Goal: Navigation & Orientation: Find specific page/section

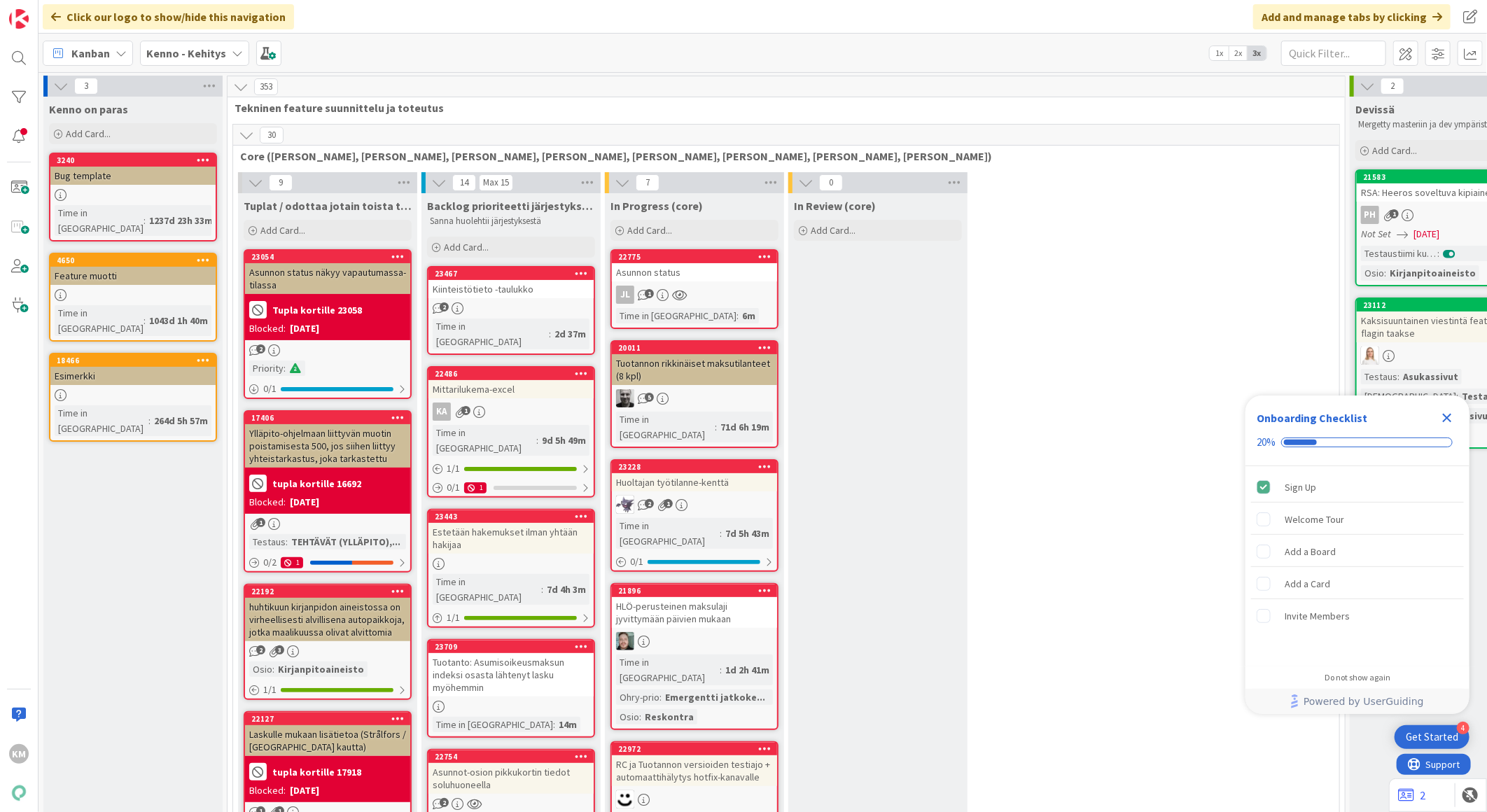
click at [1449, 415] on icon "Close Checklist" at bounding box center [1447, 418] width 9 height 9
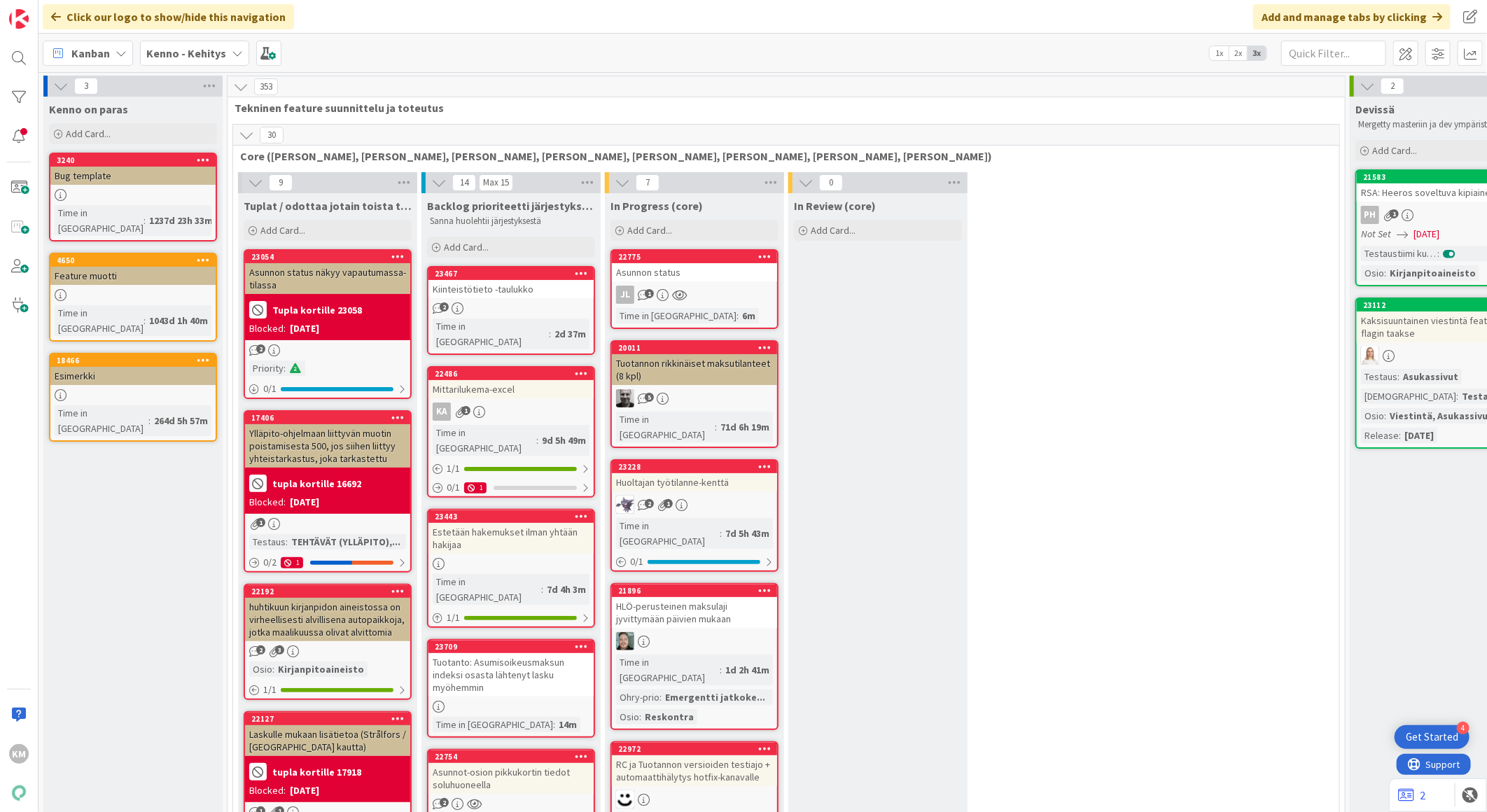
click at [168, 53] on b "Kenno - Kehitys" at bounding box center [186, 53] width 80 height 14
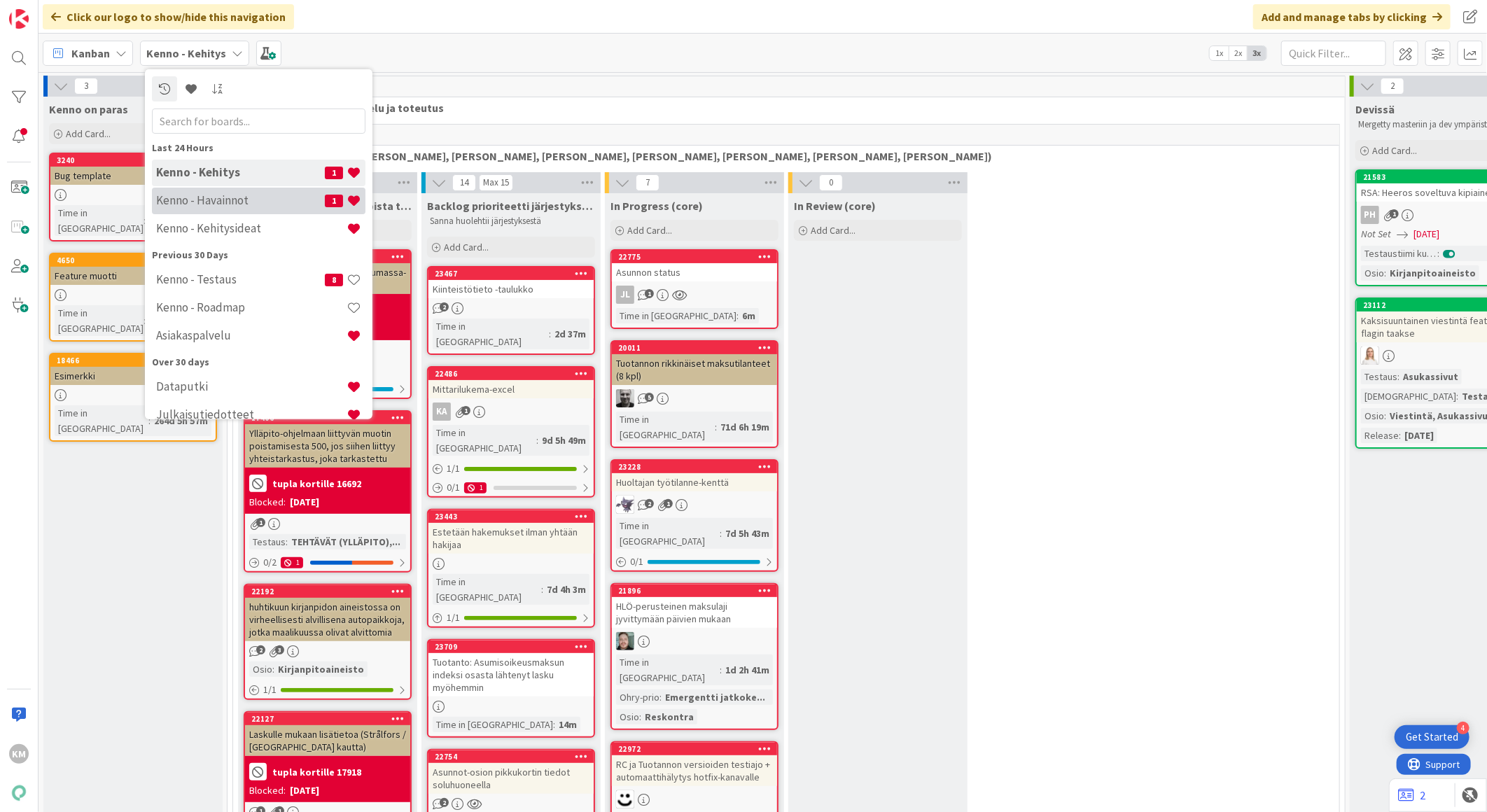
click at [189, 209] on div "Kenno - Havainnot 1" at bounding box center [258, 201] width 214 height 26
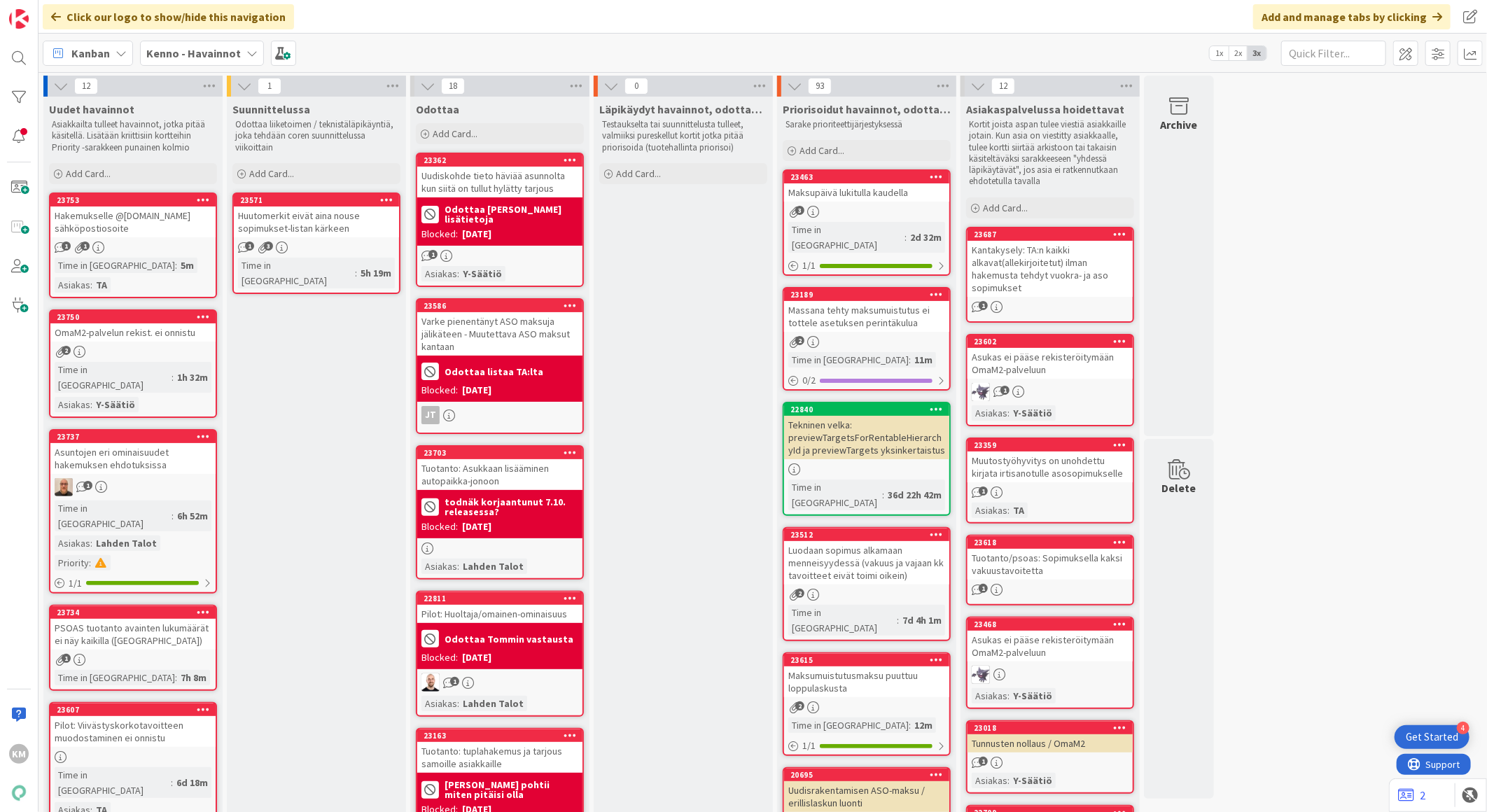
click at [181, 346] on div "2" at bounding box center [133, 352] width 165 height 12
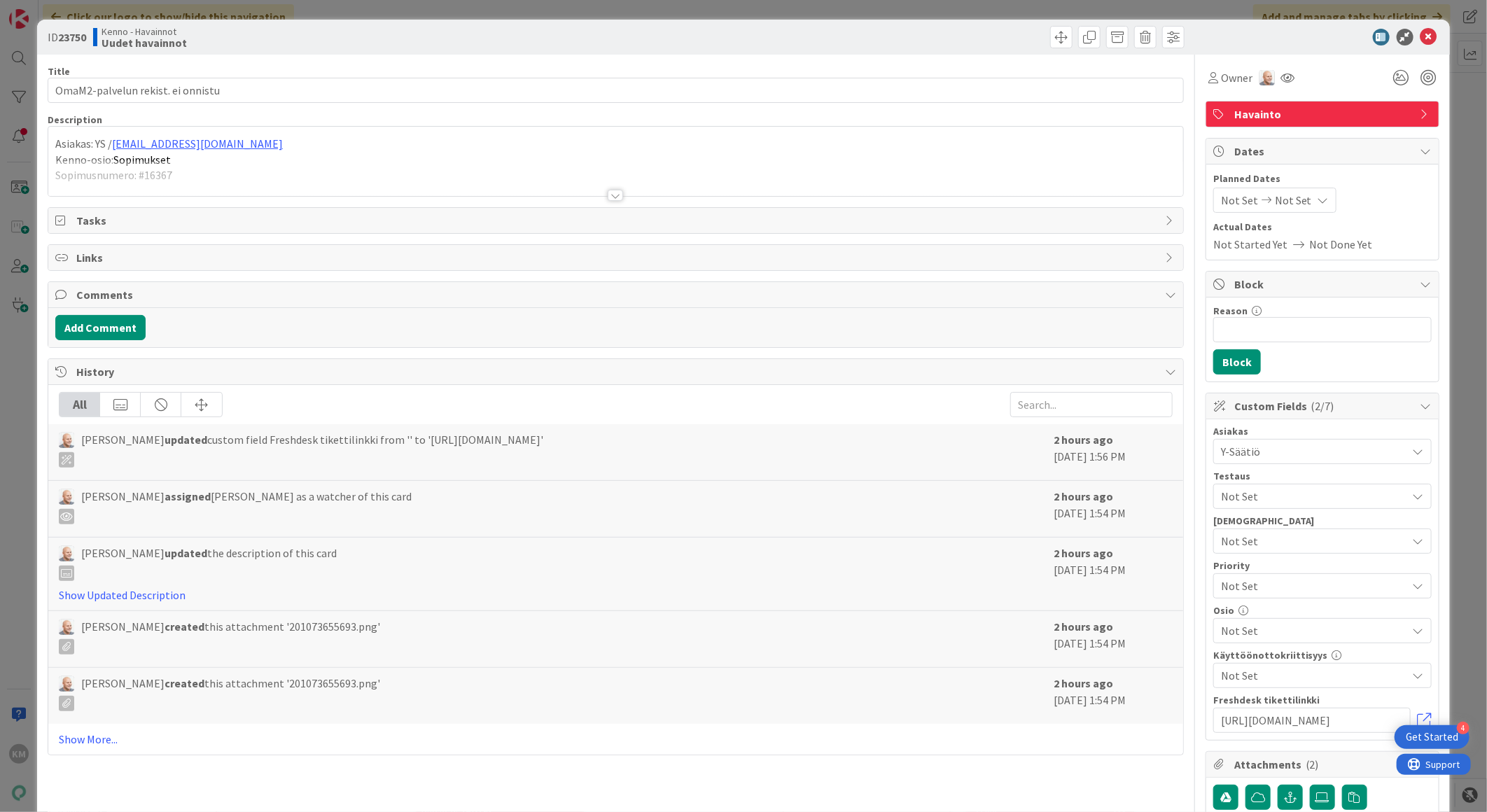
click at [607, 198] on div at bounding box center [615, 196] width 16 height 12
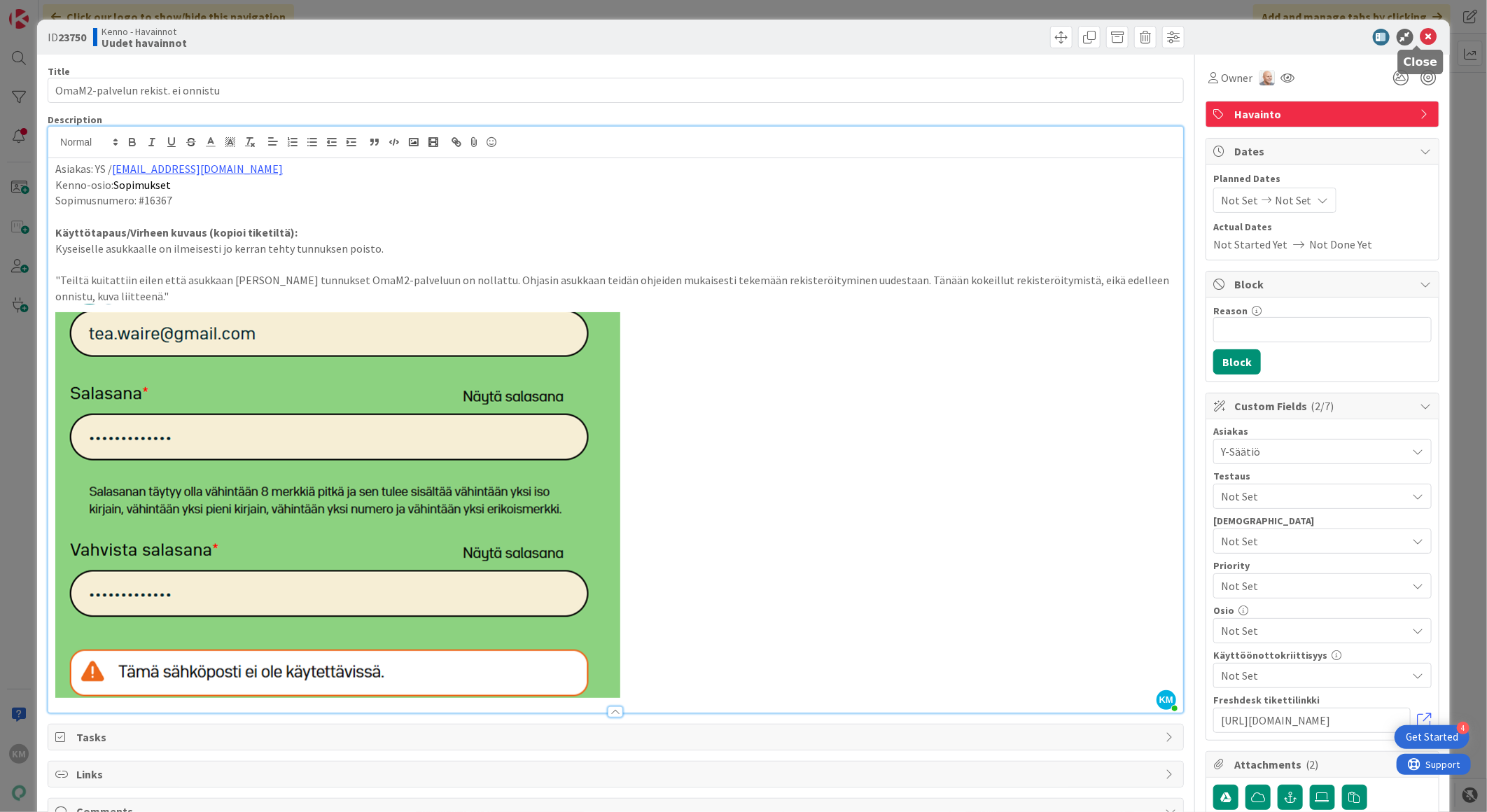
click at [1421, 33] on icon at bounding box center [1429, 37] width 17 height 17
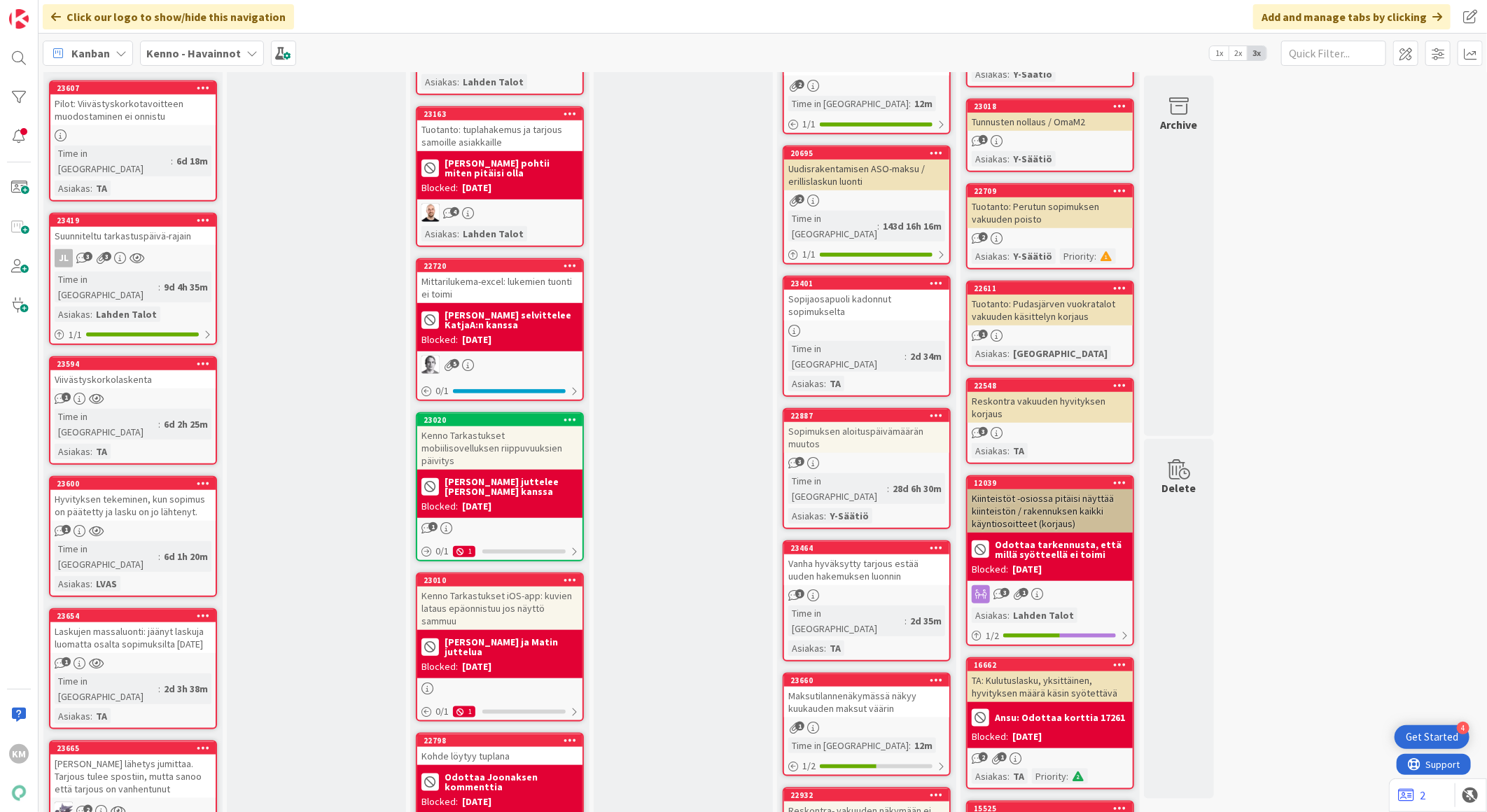
scroll to position [856, 0]
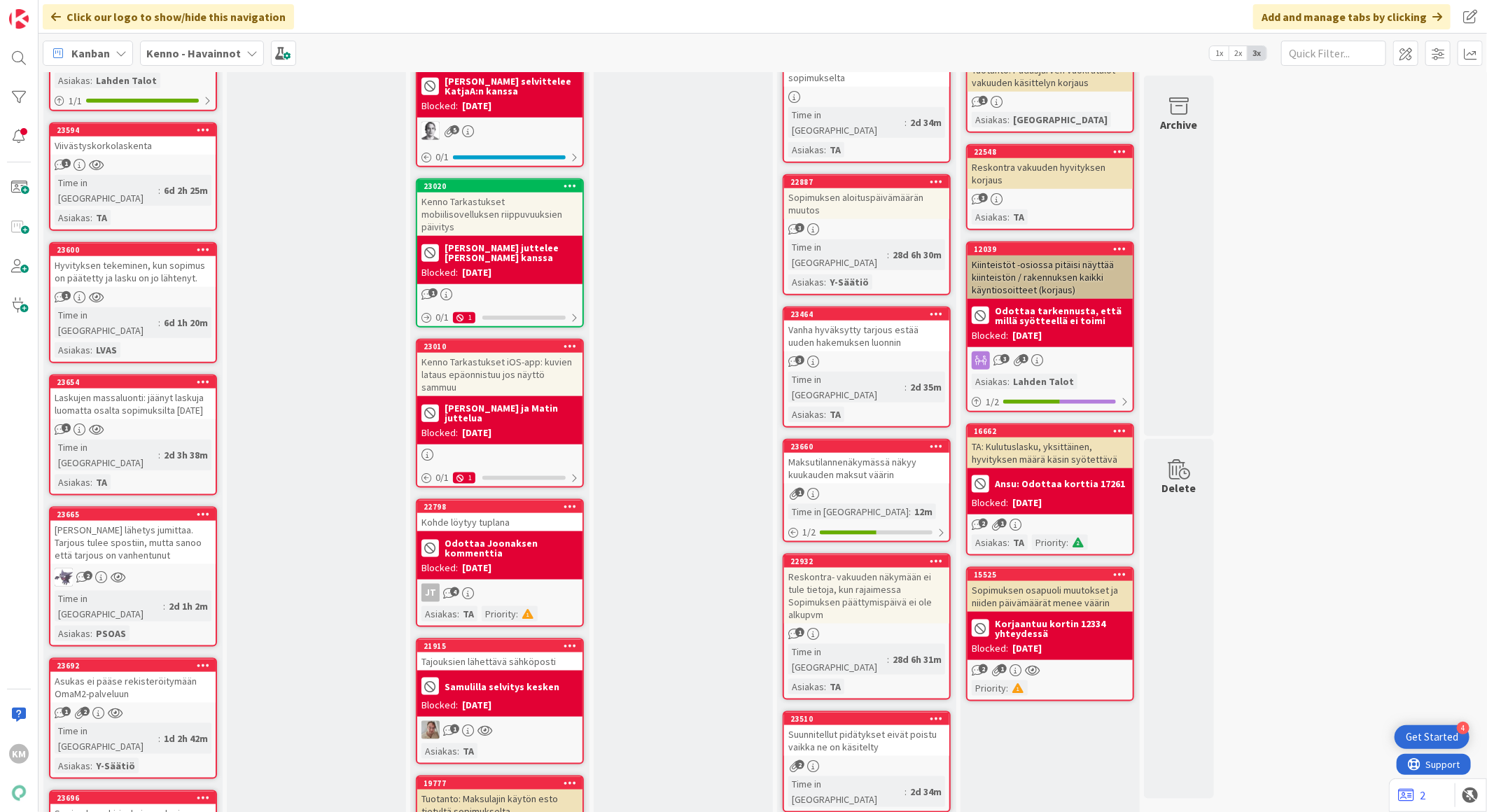
click at [156, 389] on div "Laskujen massaluonti: jäänyt laskuja luomatta osalta sopimuksilta [DATE]" at bounding box center [133, 404] width 165 height 31
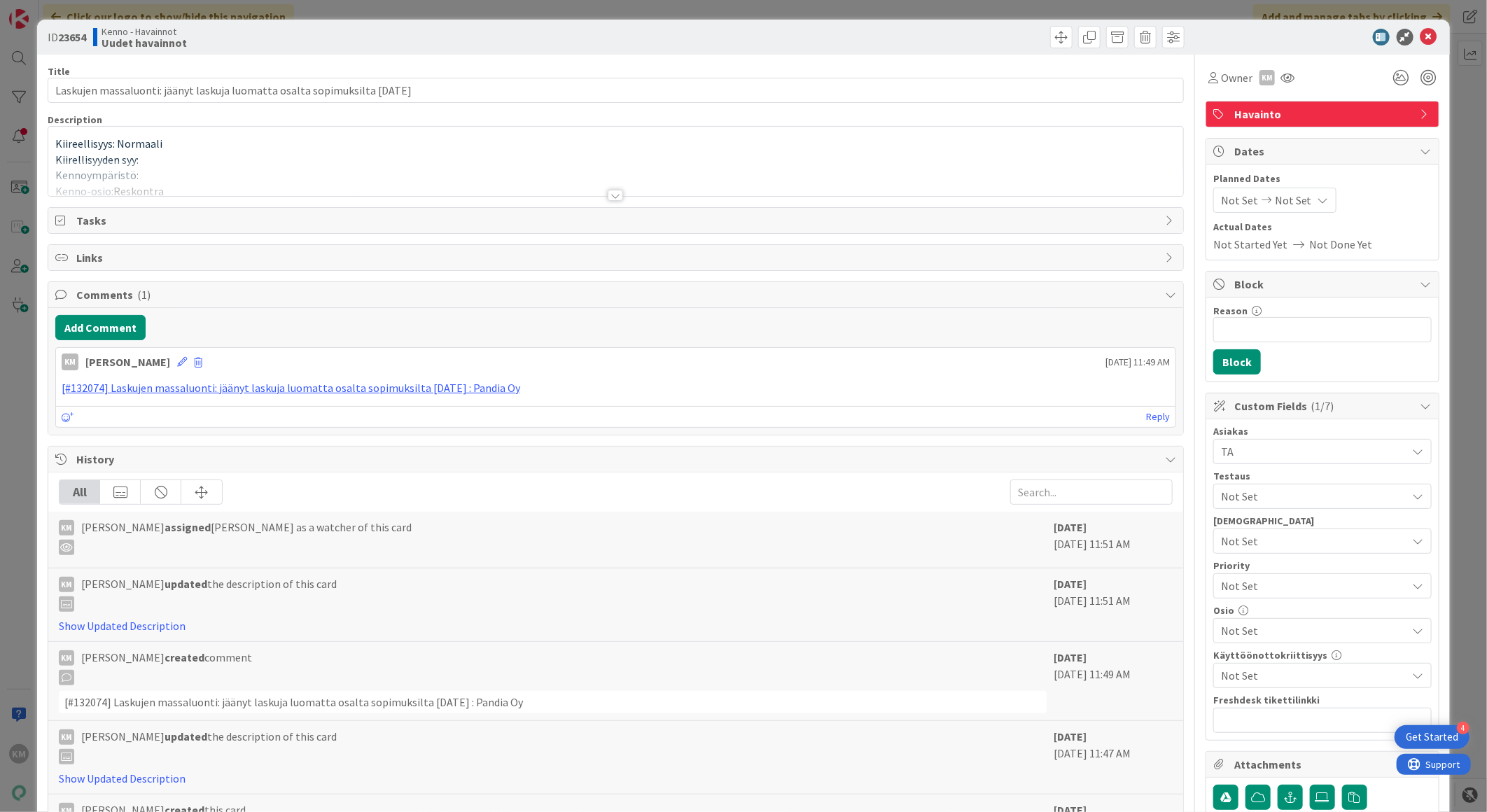
click at [607, 195] on div at bounding box center [615, 196] width 16 height 12
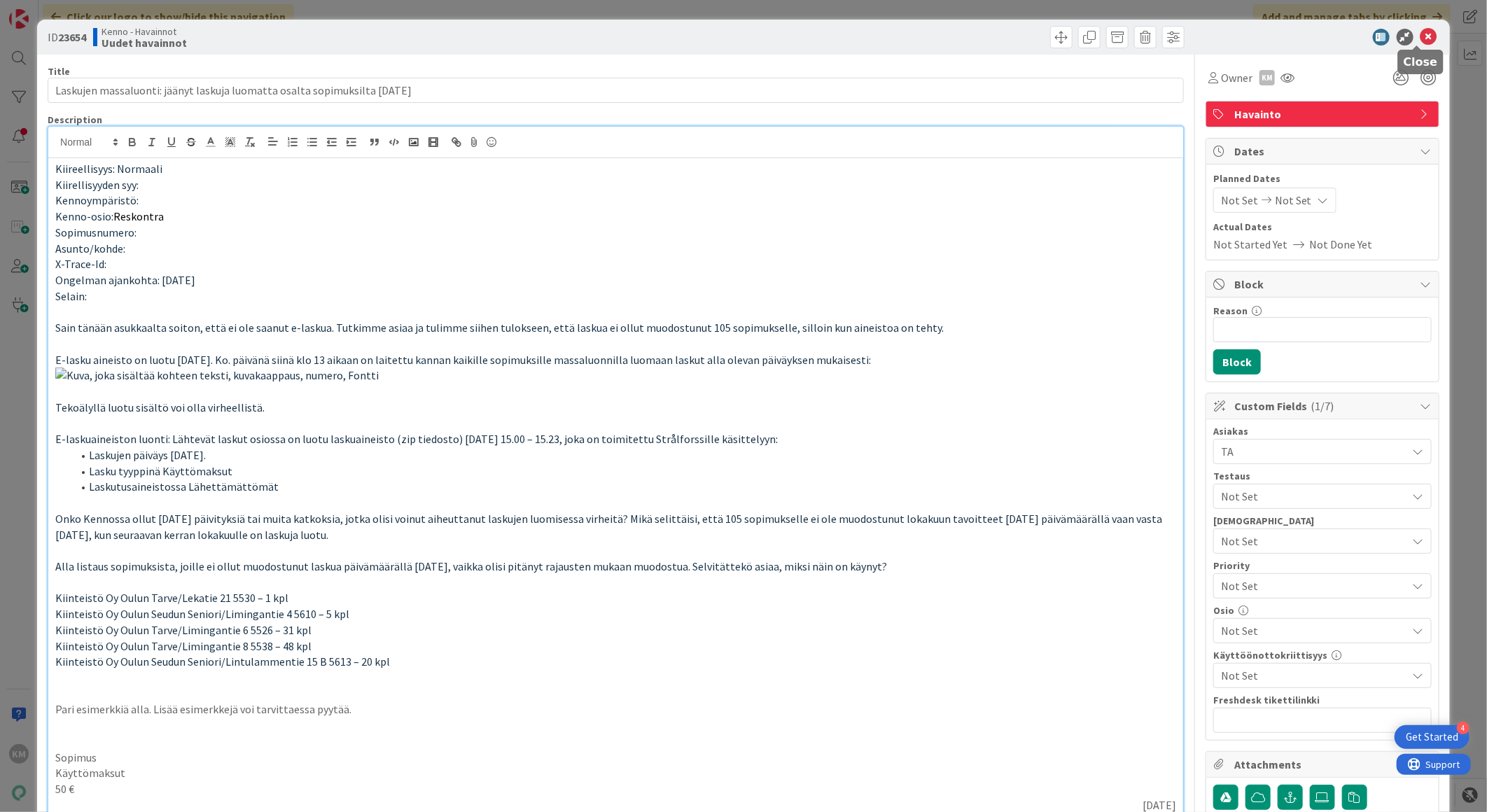
click at [1421, 35] on icon at bounding box center [1429, 37] width 17 height 17
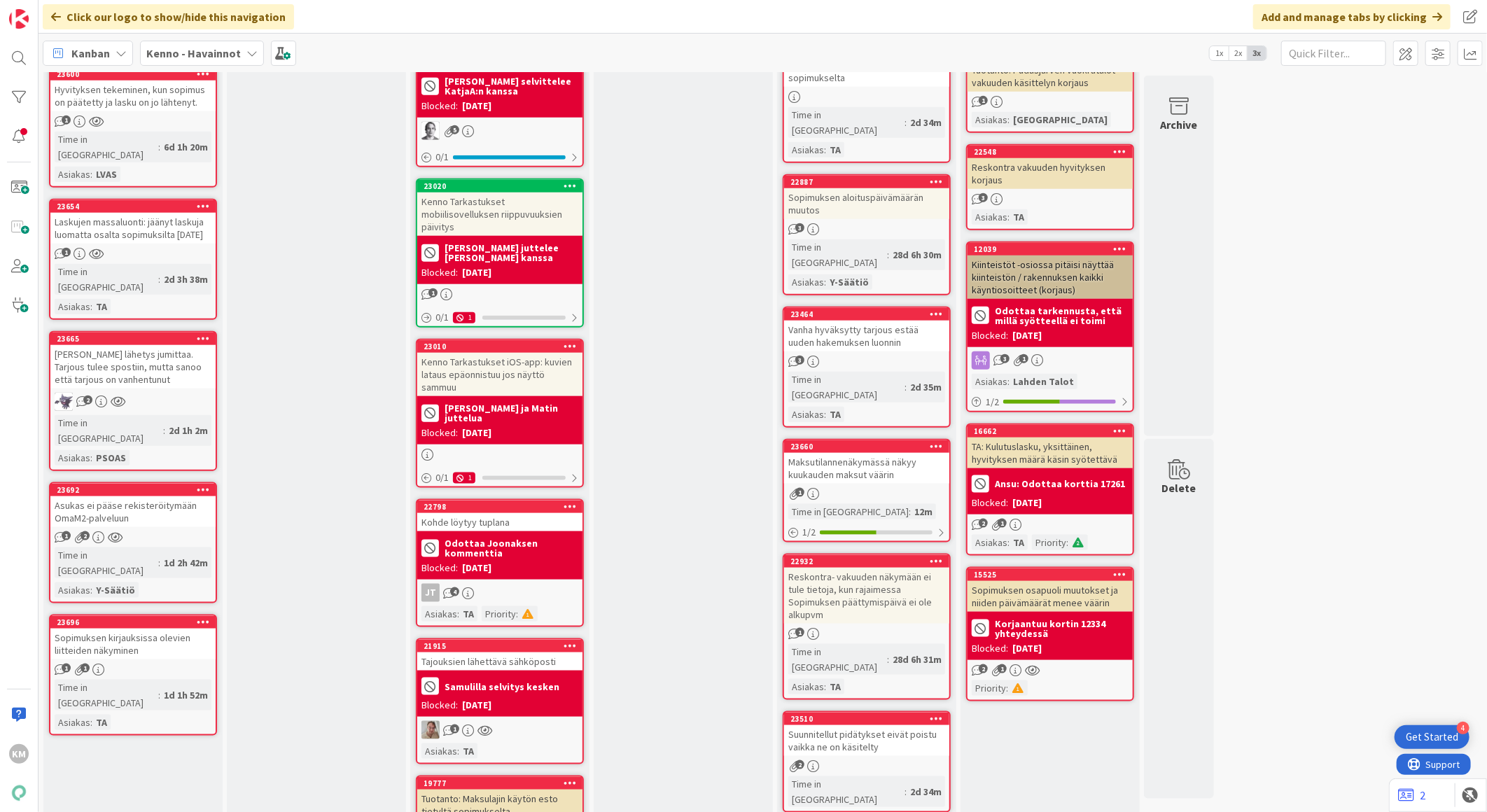
scroll to position [696, 0]
